Goal: Find specific page/section

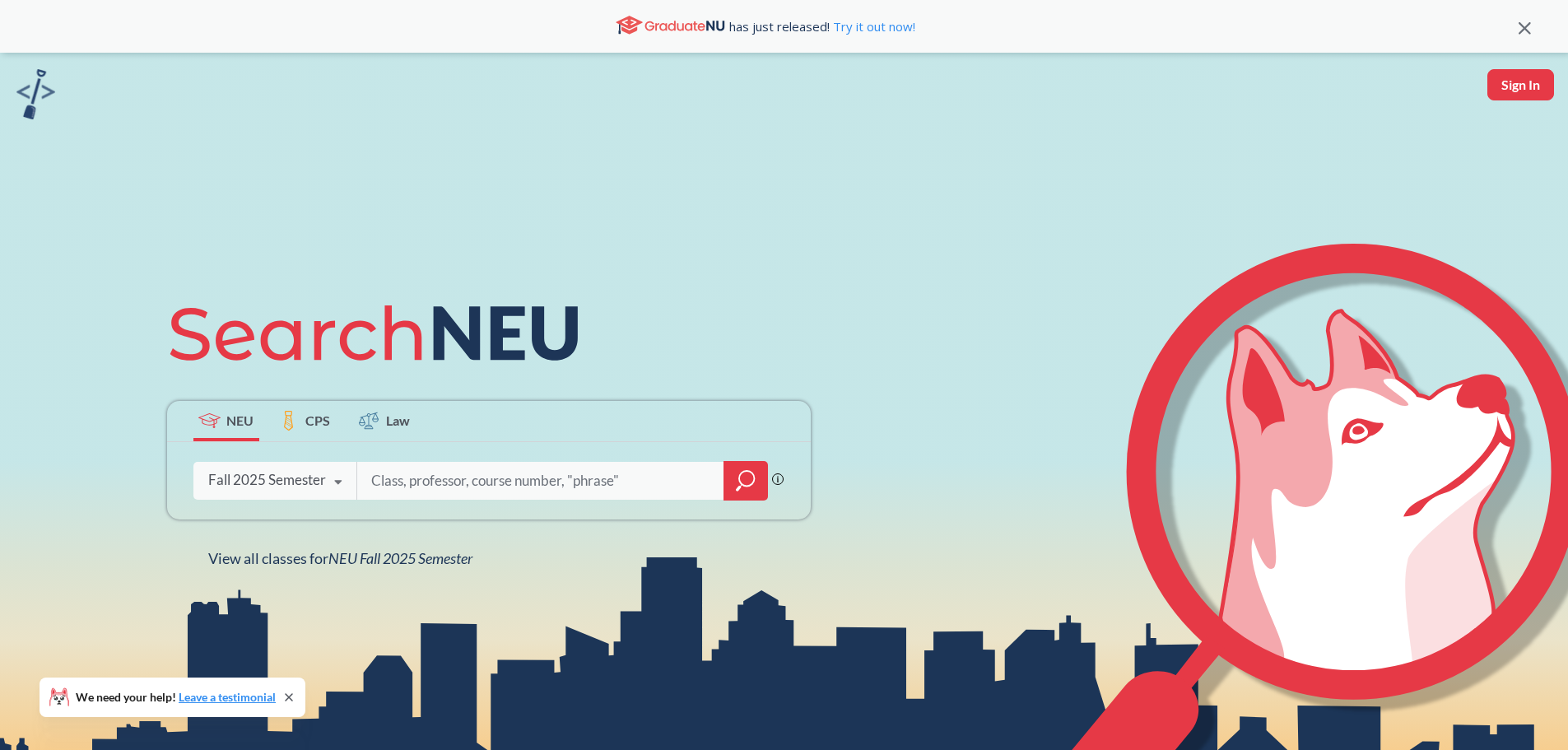
click at [459, 477] on input "search" at bounding box center [541, 481] width 342 height 35
type input "envt3300"
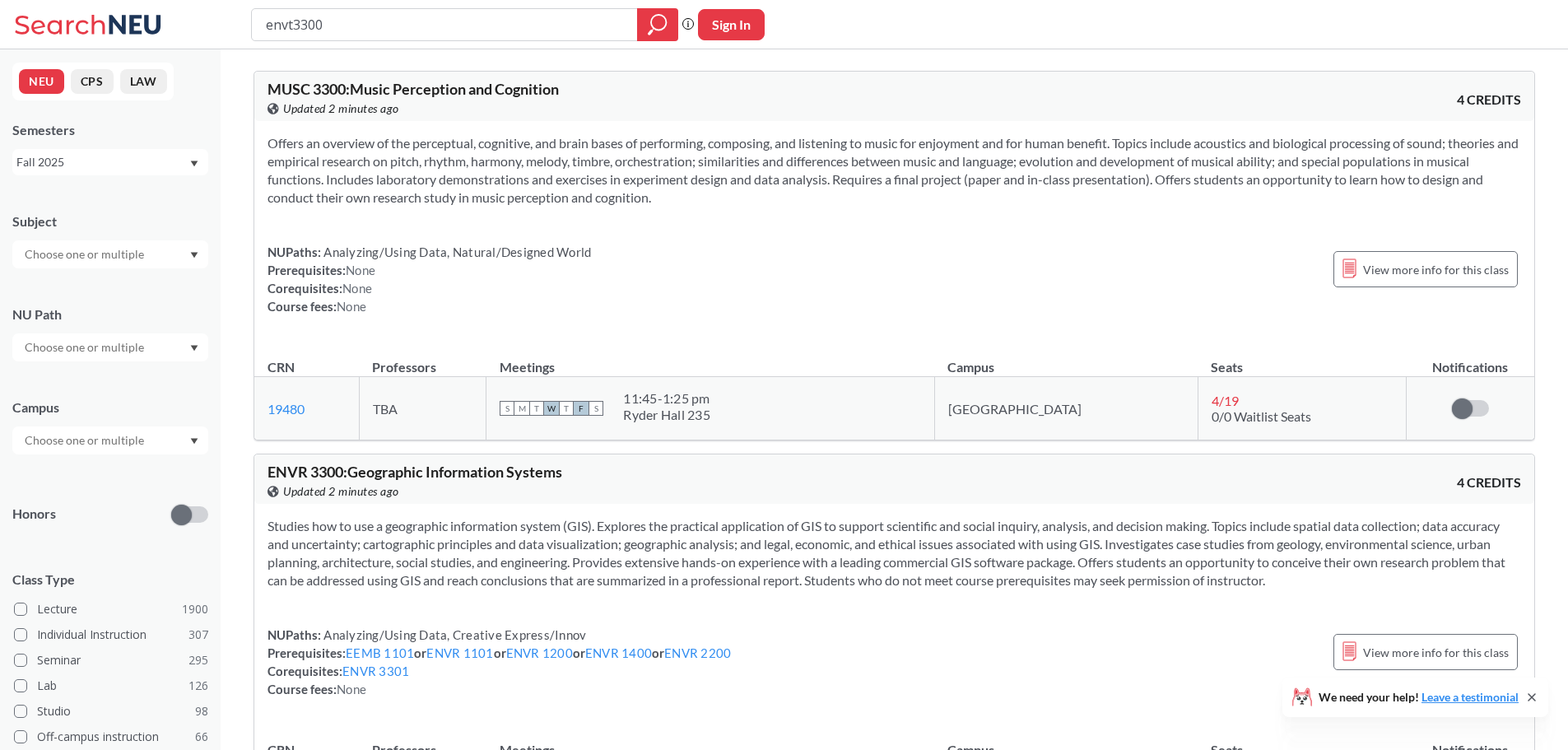
drag, startPoint x: 285, startPoint y: 18, endPoint x: 430, endPoint y: 41, distance: 146.8
click at [286, 18] on input "envt3300" at bounding box center [445, 25] width 361 height 28
type input "envr3300"
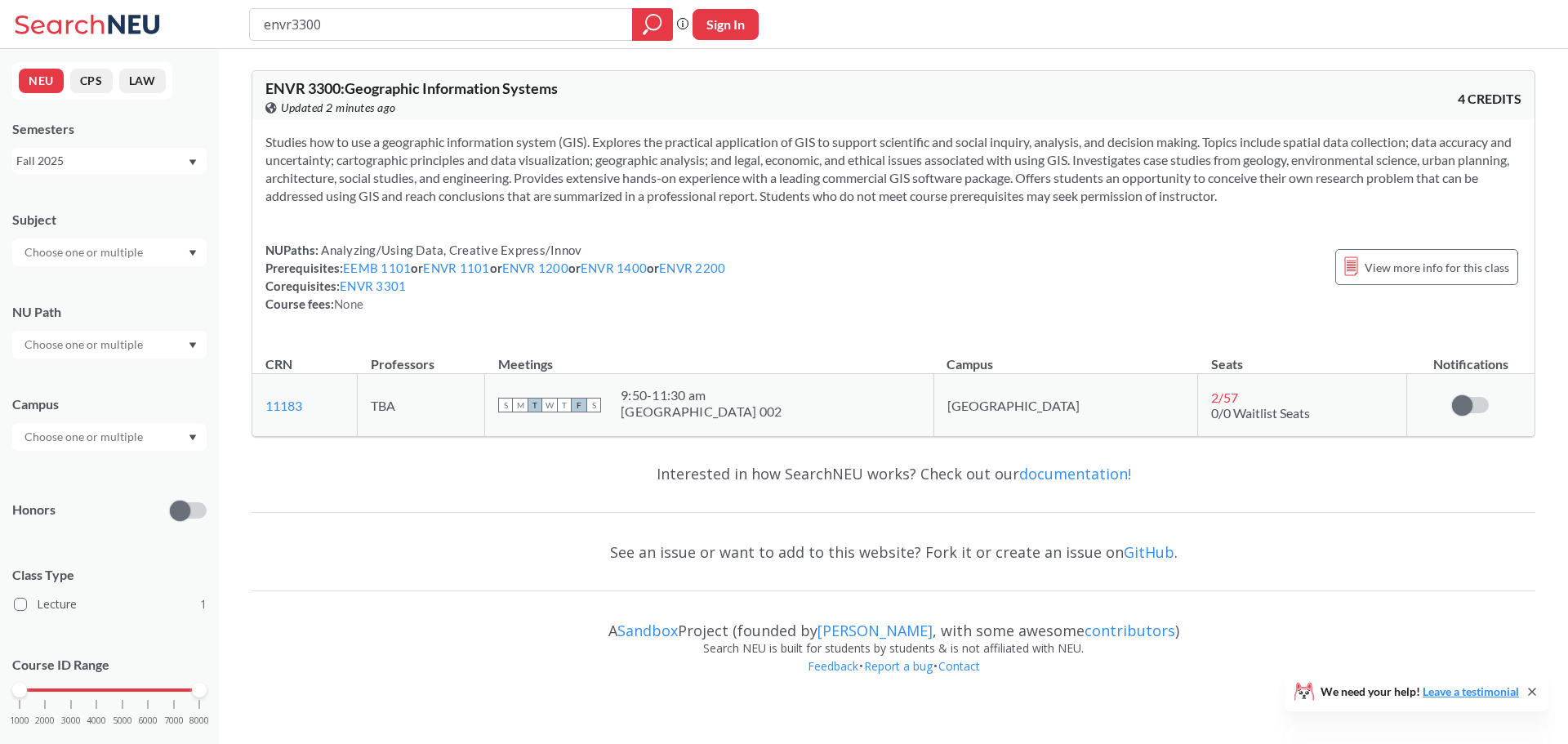
drag, startPoint x: 313, startPoint y: 23, endPoint x: 463, endPoint y: 11, distance: 150.5
click at [461, 18] on input "envr3300" at bounding box center [441, 24] width 358 height 27
type input "envr3301"
